Goal: Complete application form

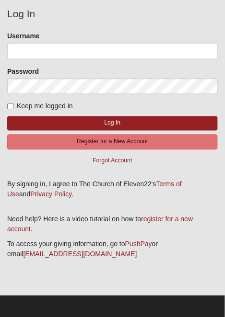
scroll to position [74, 0]
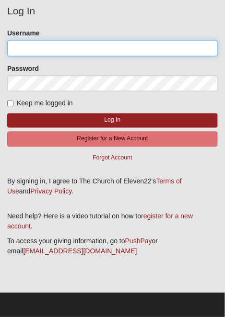
click at [143, 51] on input "Username" at bounding box center [112, 48] width 210 height 16
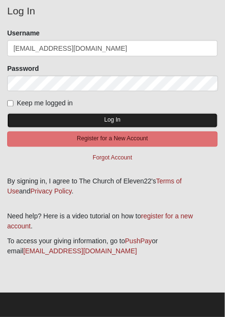
click at [85, 118] on button "Log In" at bounding box center [112, 120] width 210 height 14
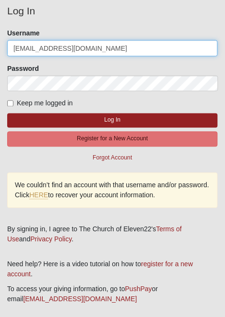
click at [17, 47] on input "Glory2jesus4photography@gmail.com" at bounding box center [112, 48] width 210 height 16
type input "glory2jesus4photography@gmail.com"
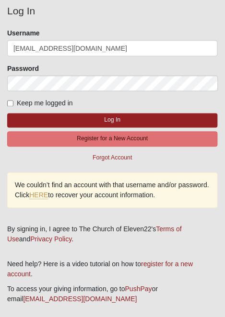
click at [7, 113] on button "Log In" at bounding box center [112, 120] width 210 height 14
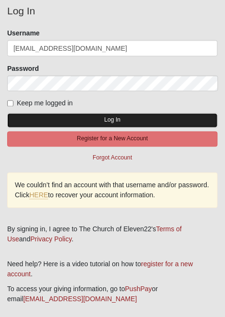
click at [181, 120] on button "Log In" at bounding box center [112, 120] width 210 height 14
click at [179, 120] on button "Log In" at bounding box center [112, 120] width 210 height 14
click at [178, 118] on button "Log In" at bounding box center [112, 120] width 210 height 14
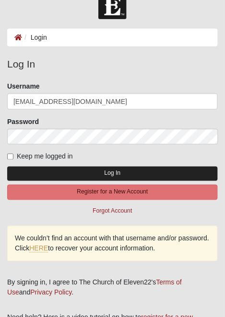
scroll to position [0, 0]
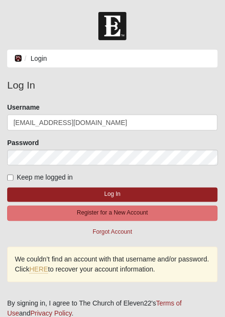
click at [17, 59] on icon at bounding box center [18, 58] width 8 height 7
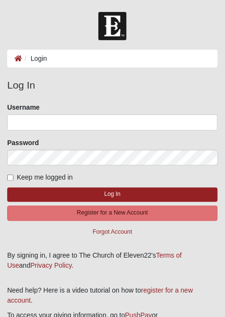
click at [114, 28] on img at bounding box center [112, 26] width 28 height 28
click at [18, 57] on icon at bounding box center [18, 58] width 8 height 7
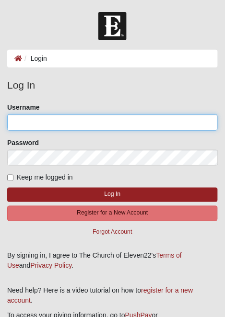
click at [150, 123] on input "Username" at bounding box center [112, 122] width 210 height 16
type input "[EMAIL_ADDRESS][DOMAIN_NAME]"
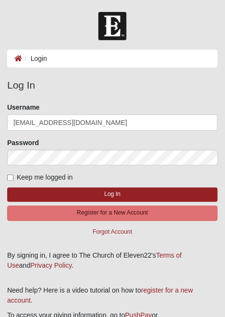
click at [7, 188] on button "Log In" at bounding box center [112, 195] width 210 height 14
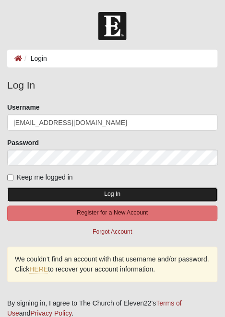
click at [137, 193] on button "Log In" at bounding box center [112, 195] width 210 height 14
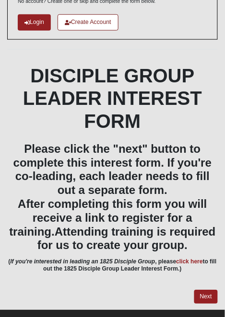
scroll to position [83, 0]
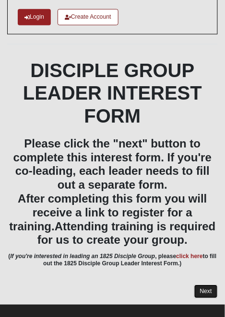
click at [207, 178] on link "Next" at bounding box center [205, 292] width 23 height 14
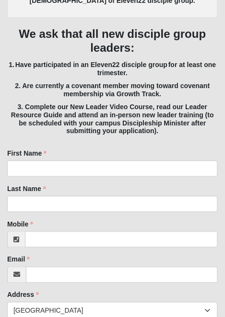
scroll to position [253, 0]
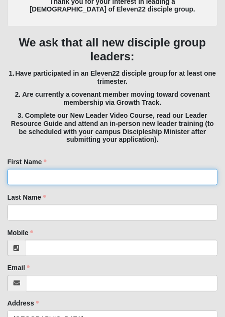
click at [164, 169] on input "First Name" at bounding box center [112, 177] width 210 height 16
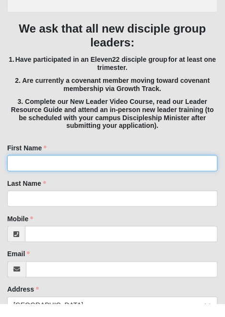
scroll to position [258, 0]
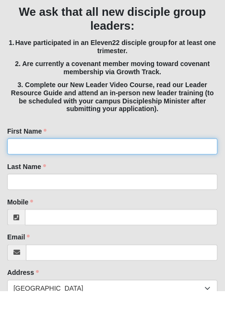
type input "[PERSON_NAME]"
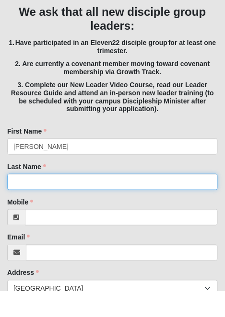
type input "Brown"
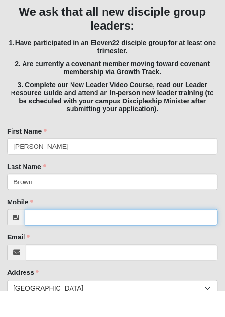
type input "5159919649"
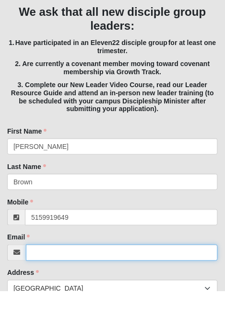
type input "[EMAIL_ADDRESS][DOMAIN_NAME]"
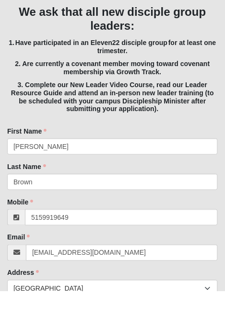
type input "[STREET_ADDRESS]"
type input "Donnellson"
select select "IA"
type input "52625"
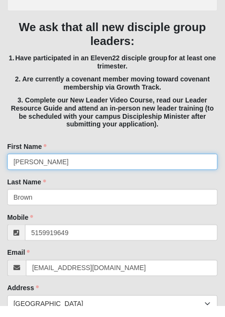
type input "[PHONE_NUMBER]"
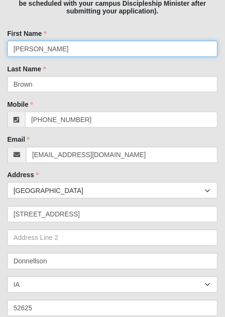
scroll to position [383, 0]
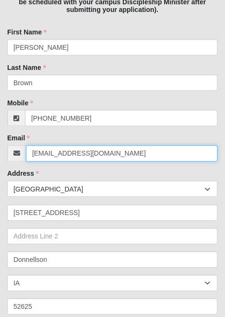
click at [141, 146] on input "[EMAIL_ADDRESS][DOMAIN_NAME]" at bounding box center [122, 154] width 192 height 16
type input "fuelediowa"
type input "[EMAIL_ADDRESS][DOMAIN_NAME]"
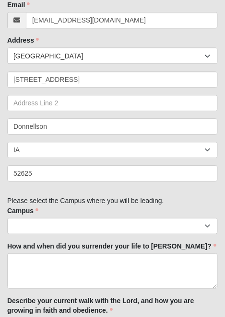
scroll to position [522, 0]
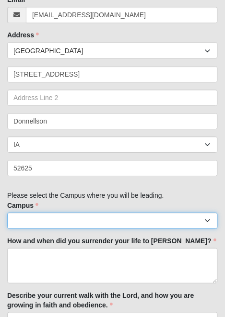
click at [209, 178] on select "Arlington Baymeadows Eleven22 Online [PERSON_NAME][GEOGRAPHIC_DATA] Jesup [GEOG…" at bounding box center [112, 221] width 210 height 16
select select "10"
click at [7, 178] on select "Arlington Baymeadows Eleven22 Online [PERSON_NAME][GEOGRAPHIC_DATA] Jesup [GEOG…" at bounding box center [112, 221] width 210 height 16
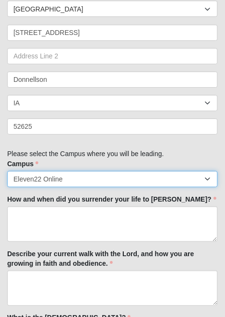
scroll to position [565, 0]
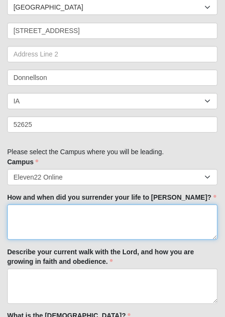
click at [155, 178] on textarea "How and when did you surrender your life to [PERSON_NAME]?" at bounding box center [112, 221] width 210 height 35
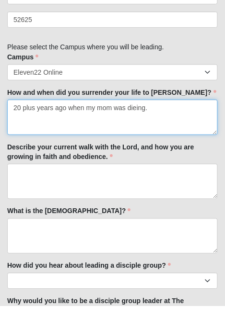
scroll to position [661, 0]
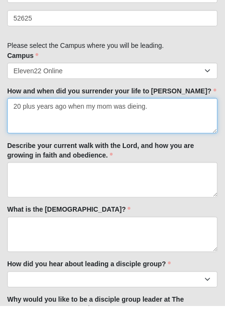
type textarea "20 plus years ago when my mom was dieing."
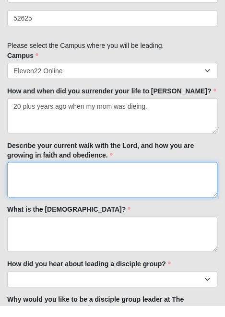
click at [165, 173] on textarea "Describe your current walk with the Lord, and how you are growing in faith and …" at bounding box center [112, 190] width 210 height 35
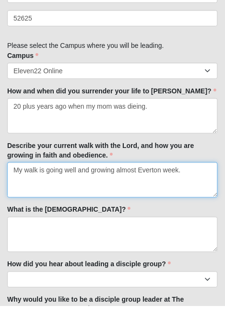
click at [155, 173] on textarea "My walk is going well and growing almost Everton week." at bounding box center [112, 190] width 210 height 35
click at [161, 173] on textarea "My walk is going well and growing almost Every on week." at bounding box center [112, 190] width 210 height 35
click at [163, 173] on textarea "My walk is going well and growing almost Every on week." at bounding box center [112, 190] width 210 height 35
click at [186, 173] on textarea "My walk is going well and growing almost Every week." at bounding box center [112, 190] width 210 height 35
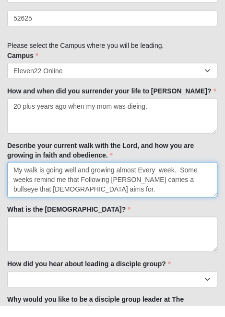
type textarea "My walk is going well and growing almost Every week. Some weeks remind me that …"
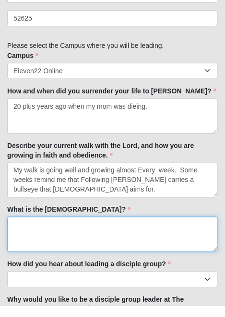
click at [128, 178] on textarea "What is the [DEMOGRAPHIC_DATA]?" at bounding box center [112, 244] width 210 height 35
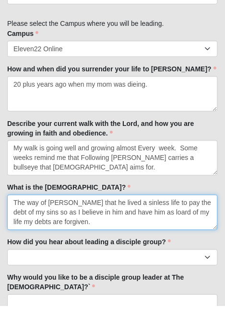
scroll to position [683, 0]
type textarea "The way of [PERSON_NAME] that he lived a sinless life to pay the debt of my sin…"
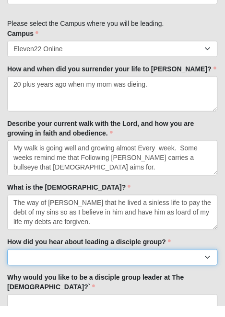
click at [163, 178] on select "Worship Guide [DEMOGRAPHIC_DATA]/In-service announcement Website Social Media E…" at bounding box center [112, 268] width 210 height 16
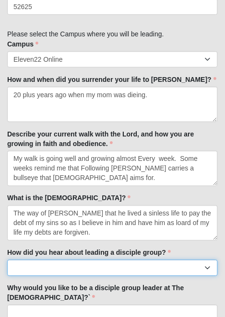
select select "My Current disciple group leader"
click at [7, 178] on select "Worship Guide [DEMOGRAPHIC_DATA]/In-service announcement Website Social Media E…" at bounding box center [112, 268] width 210 height 16
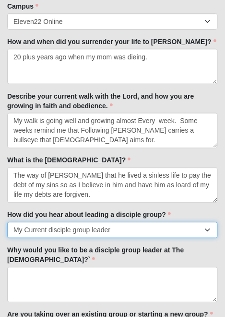
scroll to position [721, 0]
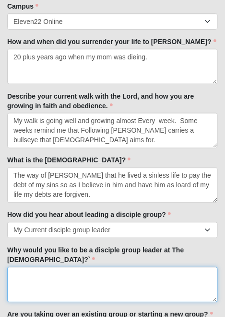
click at [147, 178] on textarea "Why would you like to be a disciple group leader at The [DEMOGRAPHIC_DATA]?`" at bounding box center [112, 284] width 210 height 35
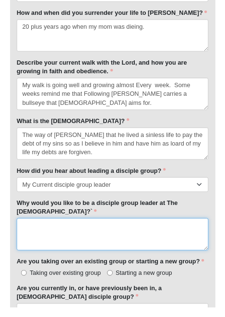
scroll to position [741, 0]
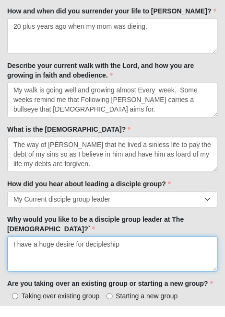
click at [91, 178] on textarea "I have a huge desire for decipleship" at bounding box center [112, 264] width 210 height 35
click at [125, 178] on textarea "I have a huge desire for dicipleship" at bounding box center [112, 264] width 210 height 35
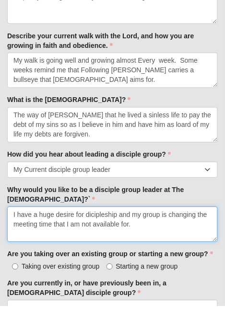
scroll to position [771, 0]
type textarea "I have a huge desire for dicipleship and my group is changing the meeting time …"
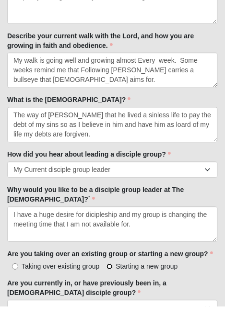
click at [112, 178] on input "Starting a new group" at bounding box center [109, 277] width 6 height 6
radio input "true"
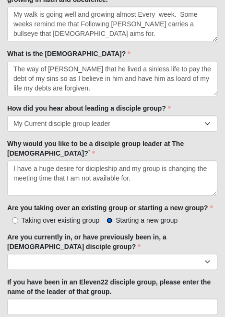
scroll to position [829, 0]
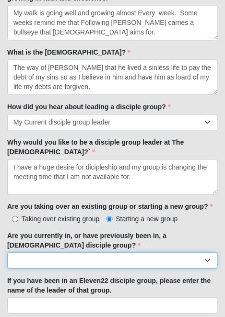
click at [144, 178] on select "Yes No" at bounding box center [112, 261] width 210 height 16
select select "Yes"
click at [7, 178] on select "Yes No" at bounding box center [112, 261] width 210 height 16
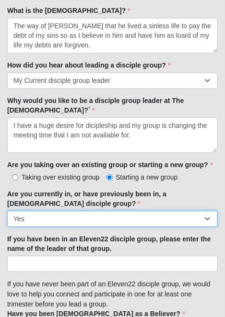
scroll to position [871, 0]
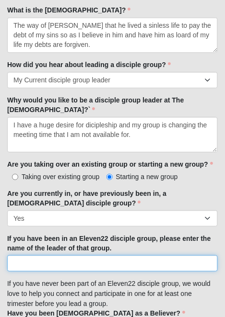
click at [61, 178] on input "If you have been in an Eleven22 disciple group, please enter the name of the le…" at bounding box center [112, 263] width 210 height 16
click at [119, 178] on input "[PERSON_NAME]" at bounding box center [112, 263] width 210 height 16
click at [65, 178] on input "[PERSON_NAME] m3ns online" at bounding box center [112, 263] width 210 height 16
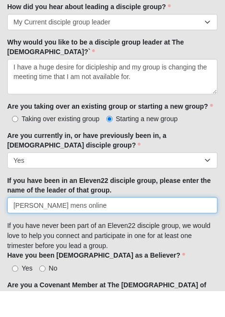
scroll to position [903, 0]
type input "[PERSON_NAME] mens online"
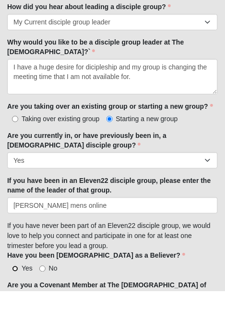
click at [17, 178] on input "Yes" at bounding box center [15, 295] width 6 height 6
radio input "true"
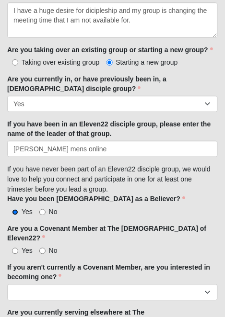
scroll to position [986, 0]
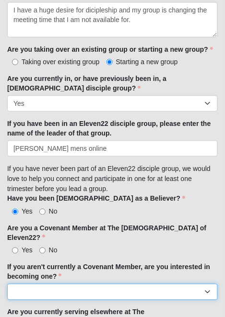
click at [186, 178] on select "Yes No I'm already a Covenant Member" at bounding box center [112, 292] width 210 height 16
select select "Yes"
click at [7, 178] on select "Yes No I'm already a Covenant Member" at bounding box center [112, 292] width 210 height 16
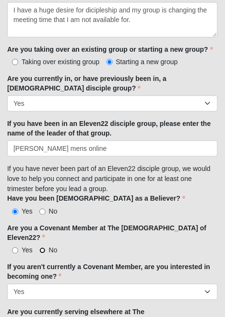
click at [43, 178] on input "No" at bounding box center [42, 251] width 6 height 6
radio input "true"
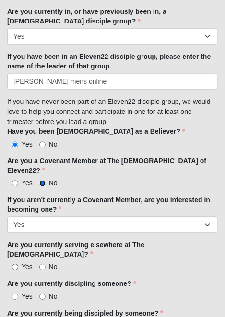
scroll to position [1055, 0]
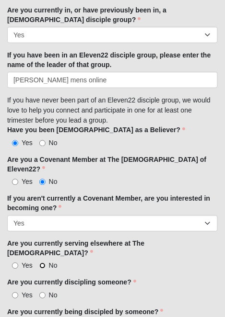
click at [45, 178] on input "No" at bounding box center [42, 266] width 6 height 6
radio input "true"
click at [18, 178] on input "Yes" at bounding box center [15, 296] width 6 height 6
radio input "true"
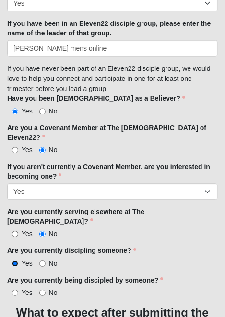
scroll to position [1087, 0]
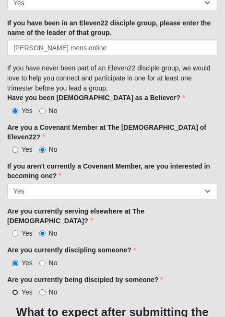
click at [15, 178] on input "Yes" at bounding box center [15, 293] width 6 height 6
radio input "true"
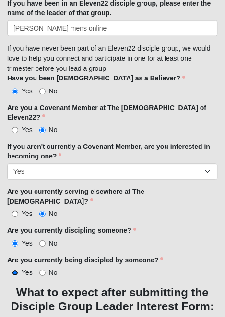
scroll to position [1119, 0]
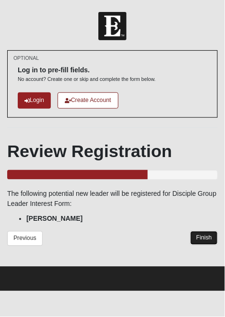
click at [205, 178] on link "Finish" at bounding box center [203, 238] width 27 height 14
